Goal: Information Seeking & Learning: Check status

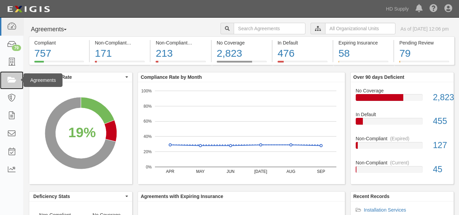
drag, startPoint x: 0, startPoint y: 0, endPoint x: 3, endPoint y: 76, distance: 76.5
click at [3, 76] on link at bounding box center [11, 80] width 23 height 18
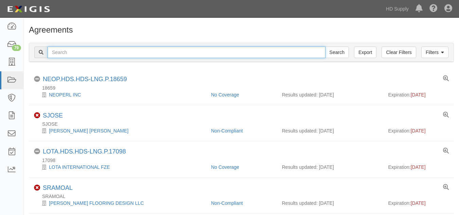
click at [73, 55] on input "text" at bounding box center [187, 53] width 278 height 12
paste input "Noble Air Solutions"
type input "Noble Air Solutions"
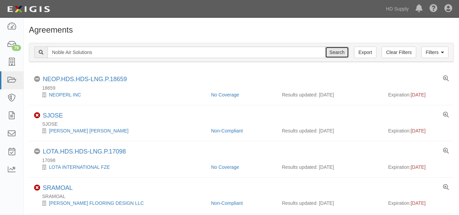
click at [338, 56] on input "Search" at bounding box center [337, 53] width 24 height 12
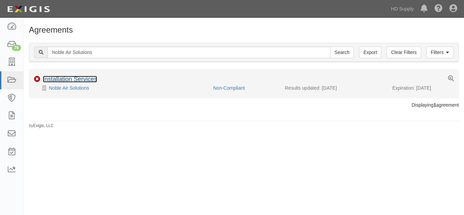
click at [72, 78] on link "Installation Services" at bounding box center [70, 79] width 54 height 7
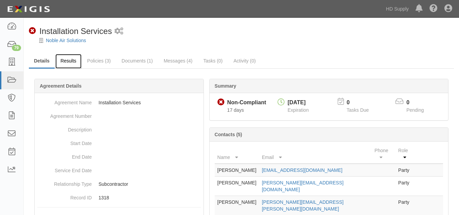
click at [65, 60] on link "Results" at bounding box center [68, 61] width 26 height 15
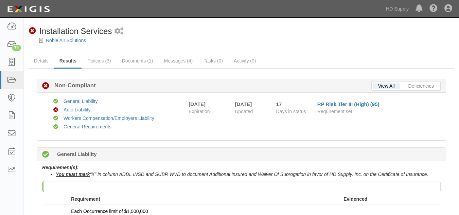
click at [87, 63] on link "Policies (3)" at bounding box center [99, 61] width 34 height 14
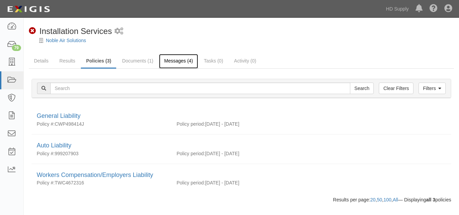
click at [175, 58] on link "Messages (4)" at bounding box center [178, 61] width 39 height 15
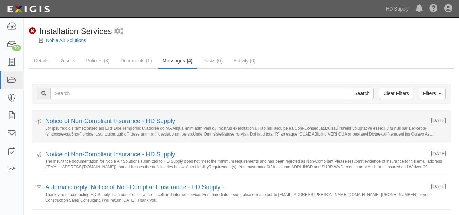
scroll to position [0, 0]
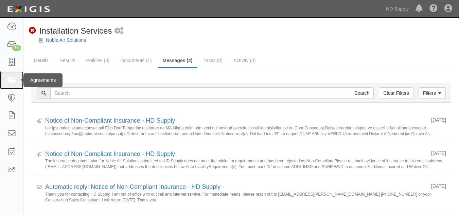
click at [15, 79] on icon at bounding box center [12, 80] width 10 height 8
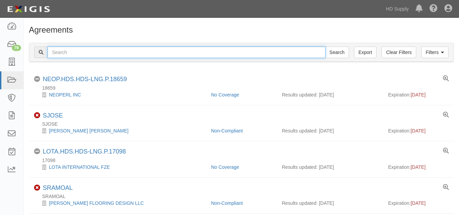
click at [77, 47] on input "text" at bounding box center [187, 53] width 278 height 12
paste input "Olympic Paint and Renovations"
type input "Olympic Paint and Renovations"
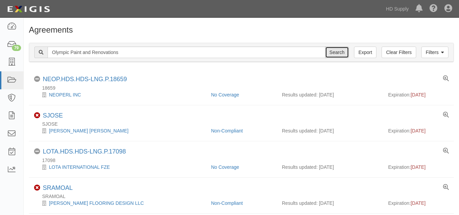
click at [326, 51] on input "Search" at bounding box center [337, 53] width 24 height 12
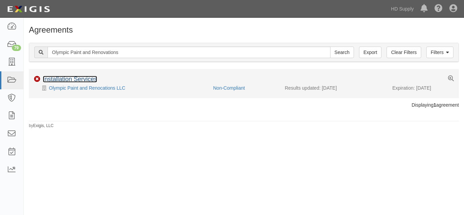
click at [85, 77] on link "Installation Services" at bounding box center [70, 79] width 54 height 7
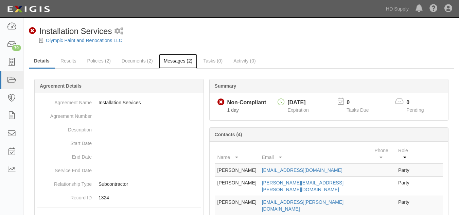
click at [171, 60] on link "Messages (2)" at bounding box center [178, 61] width 39 height 15
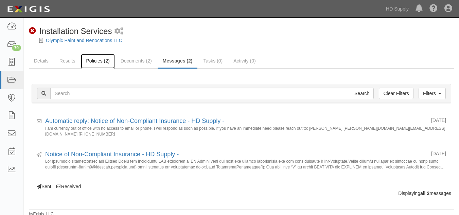
click at [95, 59] on link "Policies (2)" at bounding box center [98, 61] width 34 height 15
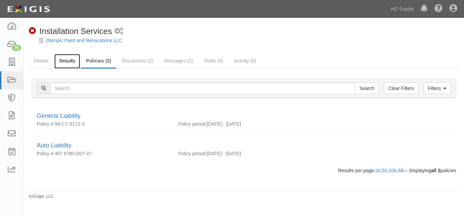
click at [72, 59] on link "Results" at bounding box center [67, 61] width 26 height 15
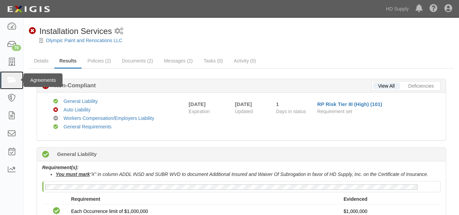
click at [8, 85] on link at bounding box center [11, 80] width 23 height 18
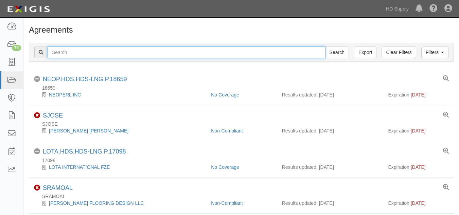
click at [89, 53] on input "text" at bounding box center [187, 53] width 278 height 12
paste input "Rheia Verve,LLC DBA ALL Best Cabinet"
type input "Rheia Verve,LLC DBA ALL Best Cabinet"
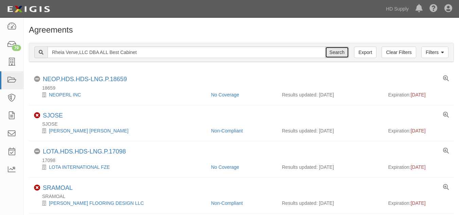
click at [332, 51] on input "Search" at bounding box center [337, 53] width 24 height 12
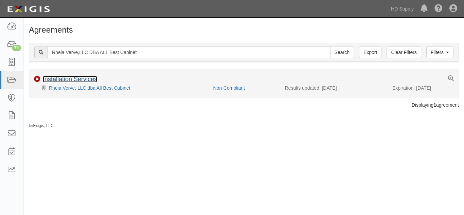
click at [80, 79] on link "Installation Services" at bounding box center [70, 79] width 54 height 7
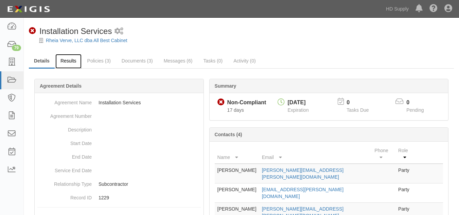
click at [65, 62] on link "Results" at bounding box center [68, 61] width 26 height 15
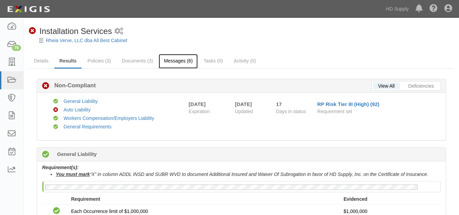
click at [174, 61] on link "Messages (6)" at bounding box center [178, 61] width 39 height 15
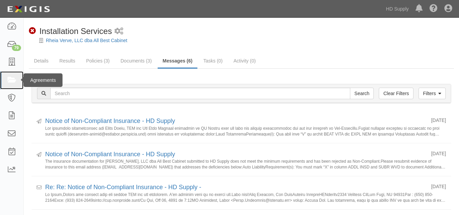
click at [16, 81] on icon at bounding box center [12, 80] width 10 height 8
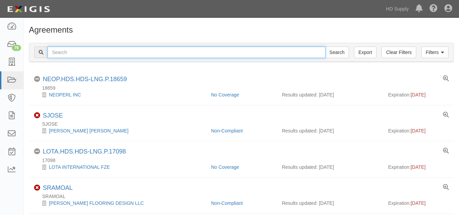
click at [81, 52] on input "text" at bounding box center [187, 53] width 278 height 12
paste input "Stone Systems of Raleigh"
type input "Stone Systems of Raleigh"
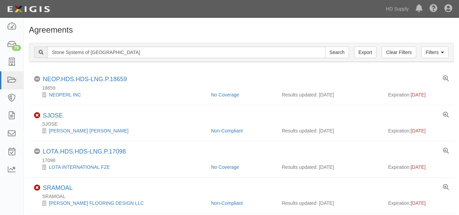
click at [334, 46] on div "Filters Clear Filters Export Stone Systems of Raleigh Search Filters" at bounding box center [241, 52] width 424 height 19
click at [338, 57] on input "Search" at bounding box center [337, 53] width 24 height 12
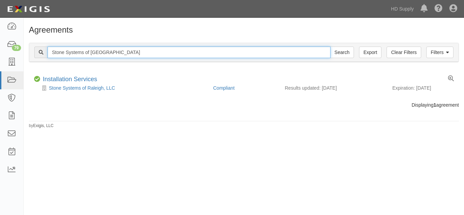
click at [144, 58] on input "Stone Systems of Raleigh" at bounding box center [189, 53] width 283 height 12
type input "S"
paste input "Texas Home Installers"
type input "Texas Home Installers"
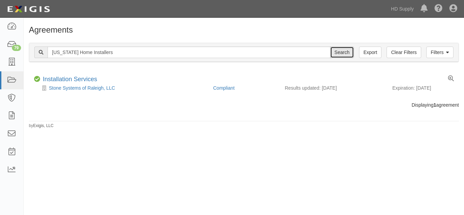
click at [347, 52] on input "Search" at bounding box center [342, 53] width 24 height 12
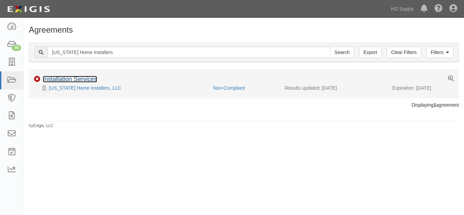
click at [61, 80] on link "Installation Services" at bounding box center [70, 79] width 54 height 7
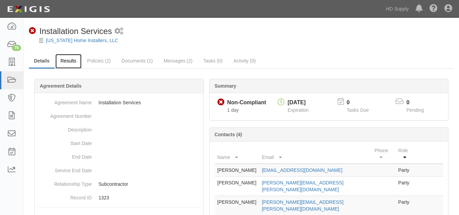
click at [65, 60] on link "Results" at bounding box center [68, 61] width 26 height 15
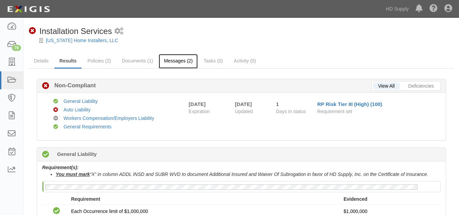
click at [181, 63] on link "Messages (2)" at bounding box center [178, 61] width 39 height 15
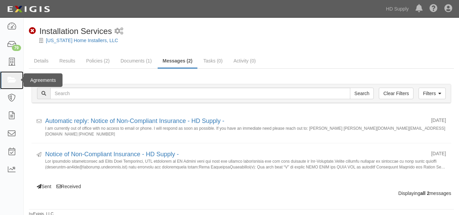
click at [7, 82] on icon at bounding box center [12, 80] width 10 height 8
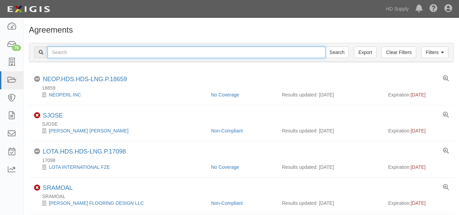
click at [69, 54] on input "text" at bounding box center [187, 53] width 278 height 12
paste input "TNZ services LLC"
type input "TNZ services LLC"
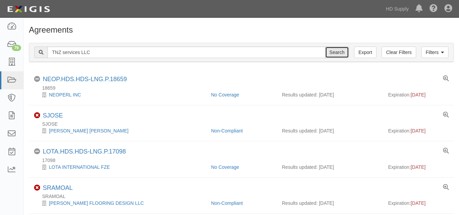
click at [336, 55] on input "Search" at bounding box center [337, 53] width 24 height 12
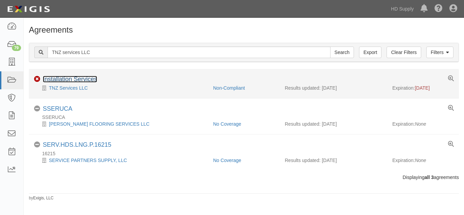
click at [87, 76] on link "Installation Services" at bounding box center [70, 79] width 54 height 7
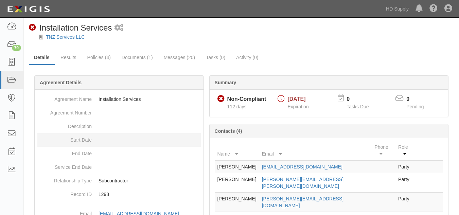
scroll to position [4, 0]
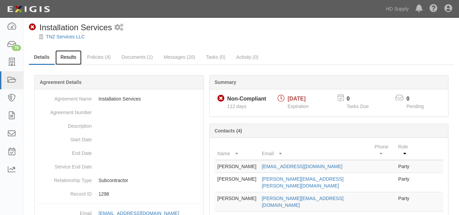
click at [71, 57] on link "Results" at bounding box center [68, 57] width 26 height 15
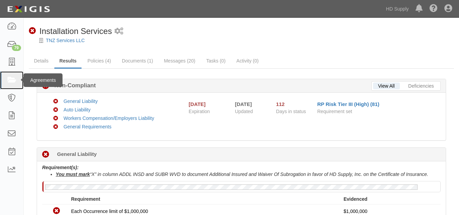
click at [15, 80] on icon at bounding box center [12, 80] width 10 height 8
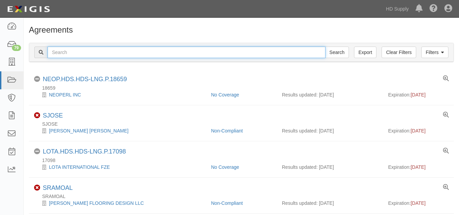
click at [76, 49] on input "text" at bounding box center [187, 53] width 278 height 12
paste input "Up to Par Heating and Air."
type input "Up to Par Heating and Air."
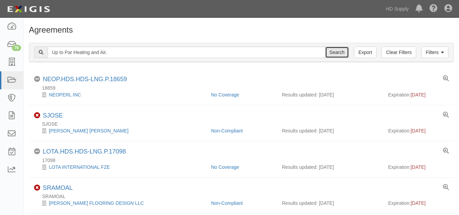
click at [331, 50] on input "Search" at bounding box center [337, 53] width 24 height 12
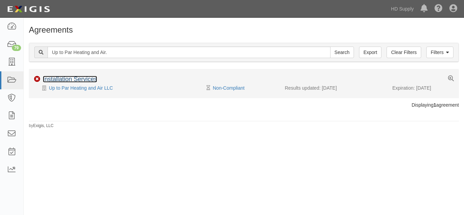
click at [56, 79] on link "Installation Services" at bounding box center [70, 79] width 54 height 7
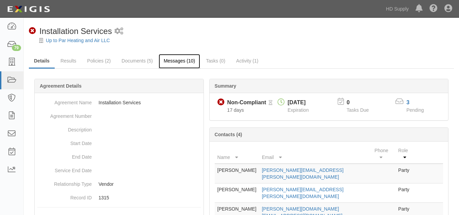
click at [178, 63] on link "Messages (10)" at bounding box center [180, 61] width 42 height 15
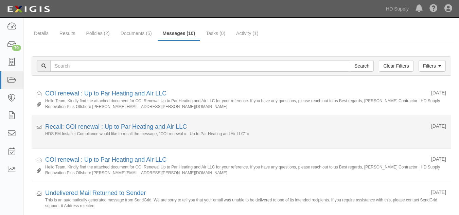
scroll to position [28, 0]
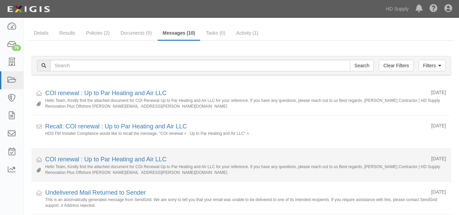
click at [243, 170] on small "Hello Team, Kindly find the attached document for COI Renewal Up to Par Heating…" at bounding box center [245, 169] width 401 height 11
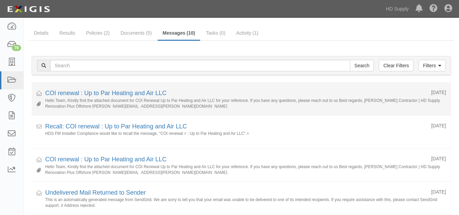
scroll to position [0, 0]
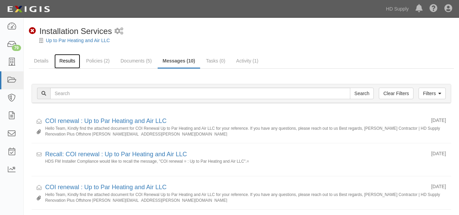
click at [67, 61] on link "Results" at bounding box center [67, 61] width 26 height 15
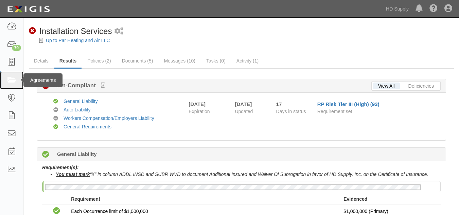
click at [5, 80] on link at bounding box center [11, 80] width 23 height 18
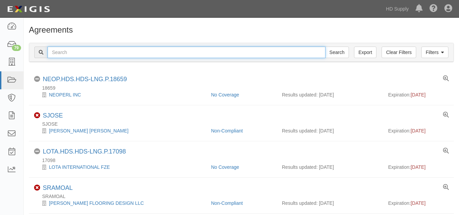
click at [59, 55] on input "text" at bounding box center [187, 53] width 278 height 12
paste input "Reliable Heating and Air"
type input "Reliable Heating and Air"
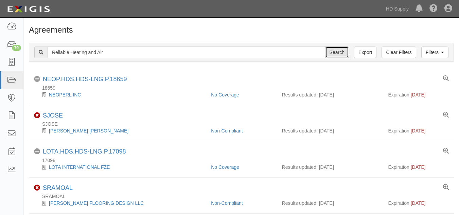
click at [334, 51] on input "Search" at bounding box center [337, 53] width 24 height 12
